Goal: Information Seeking & Learning: Learn about a topic

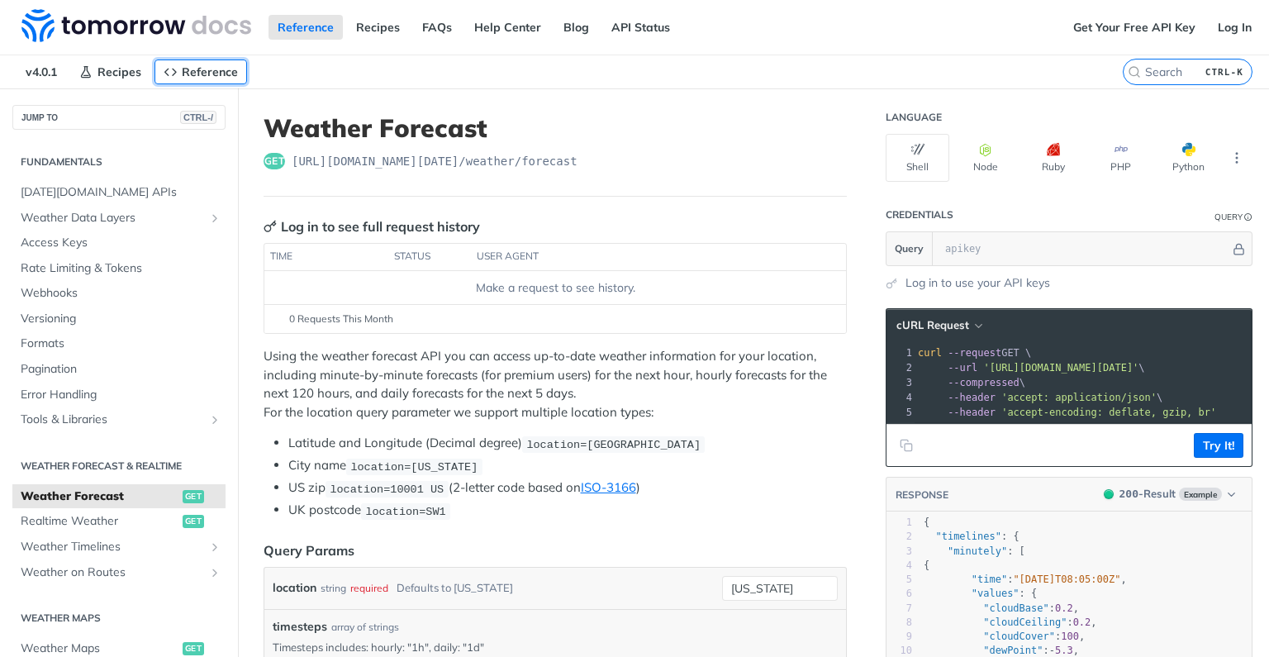
click at [207, 71] on span "Reference" at bounding box center [210, 71] width 56 height 15
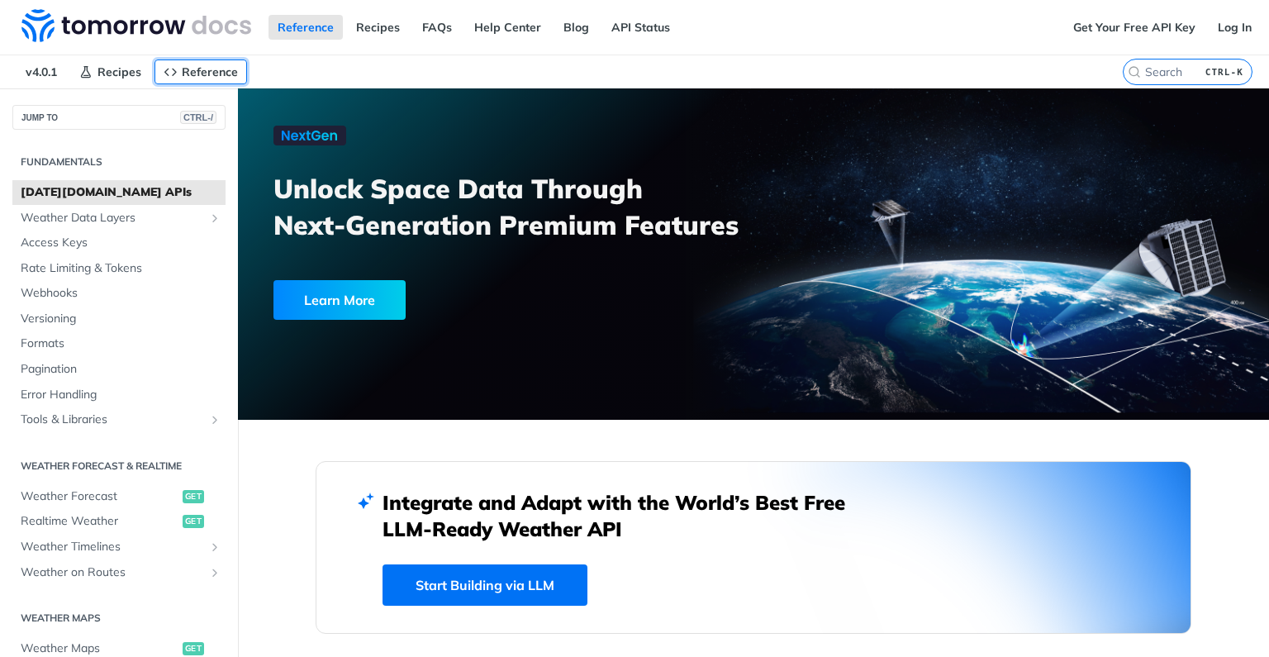
click at [207, 71] on span "Reference" at bounding box center [210, 71] width 56 height 15
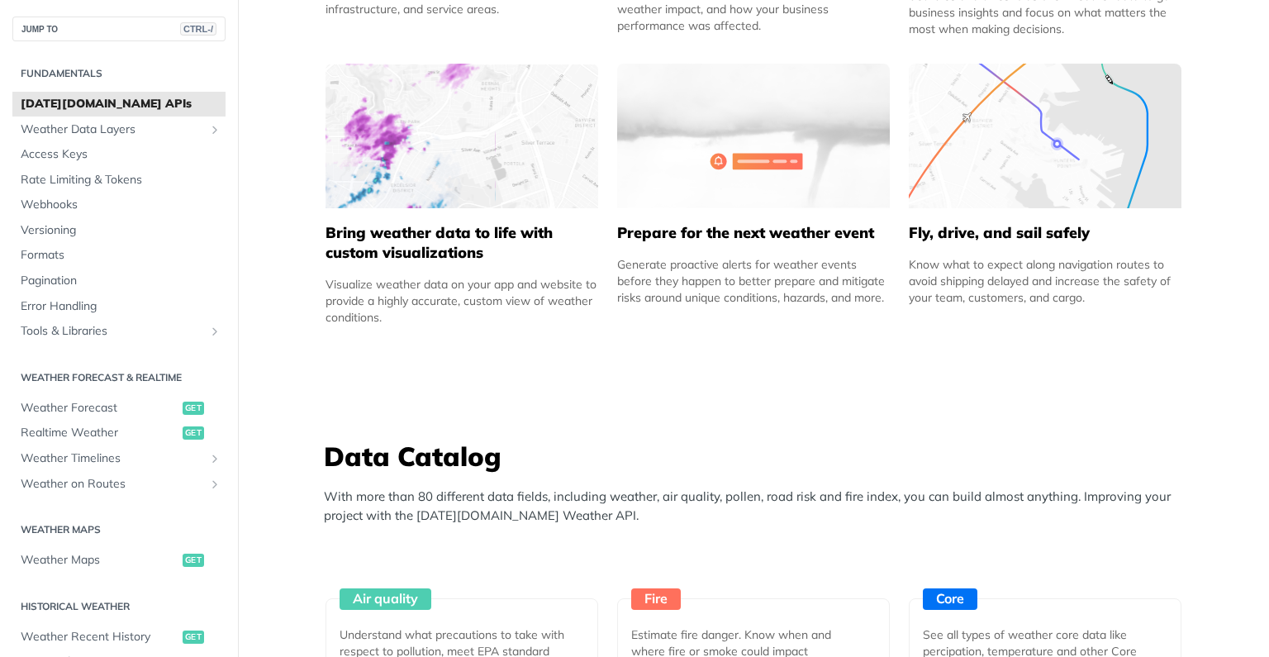
scroll to position [1488, 0]
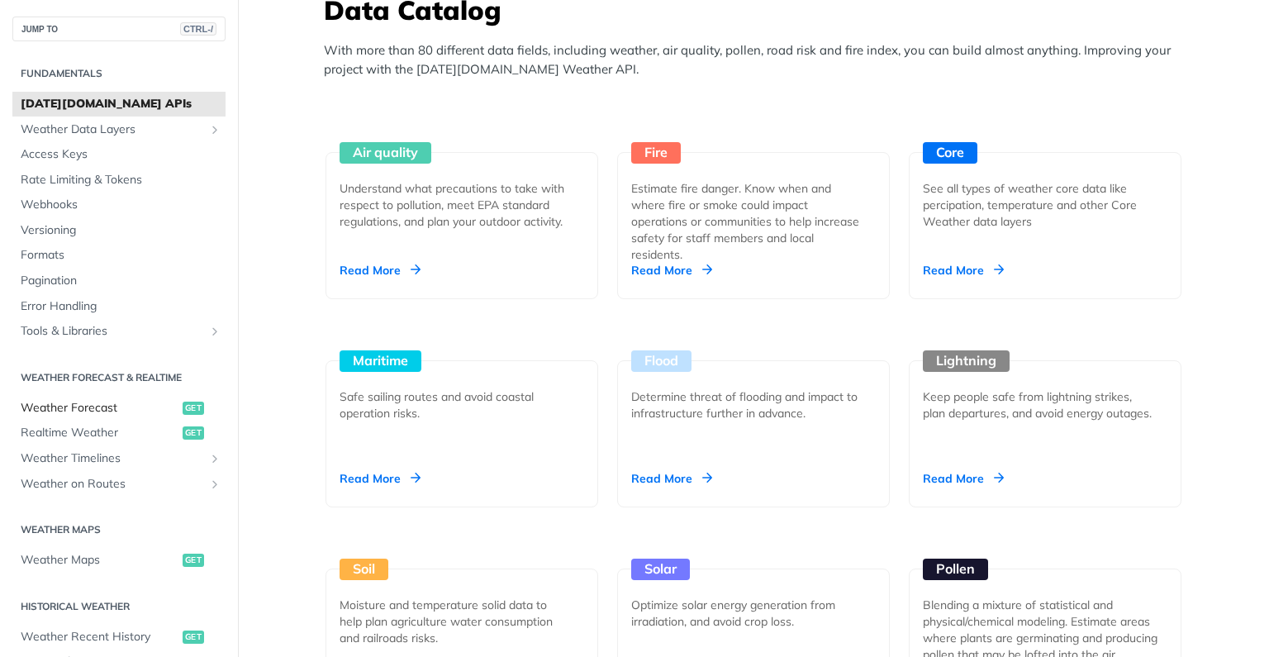
click at [93, 407] on span "Weather Forecast" at bounding box center [100, 408] width 158 height 17
